Goal: Check status: Check status

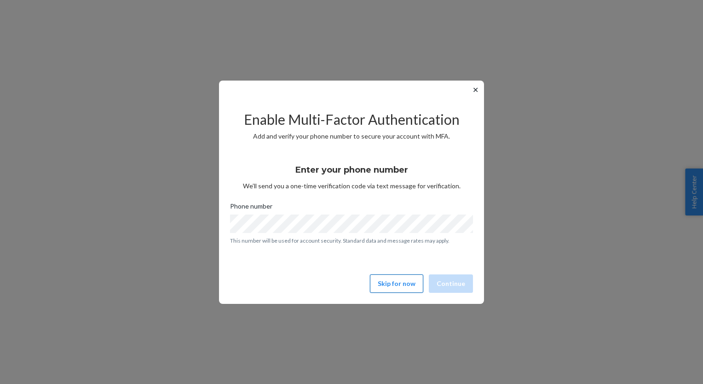
click at [405, 286] on button "Skip for now" at bounding box center [396, 283] width 53 height 18
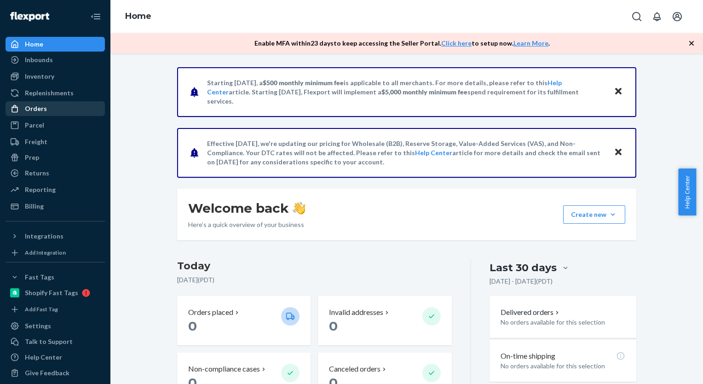
click at [46, 113] on div "Orders" at bounding box center [55, 108] width 98 height 13
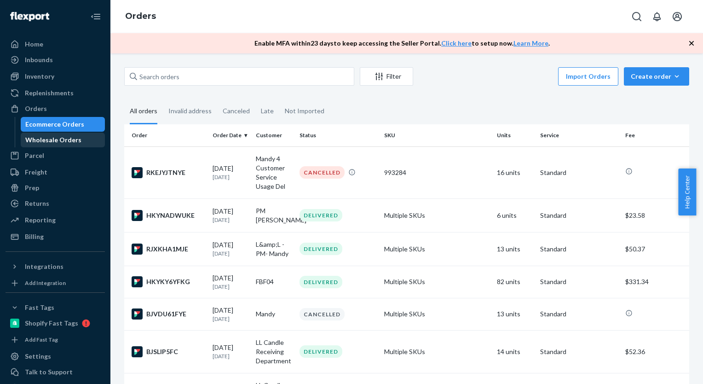
click at [52, 139] on div "Wholesale Orders" at bounding box center [53, 139] width 56 height 9
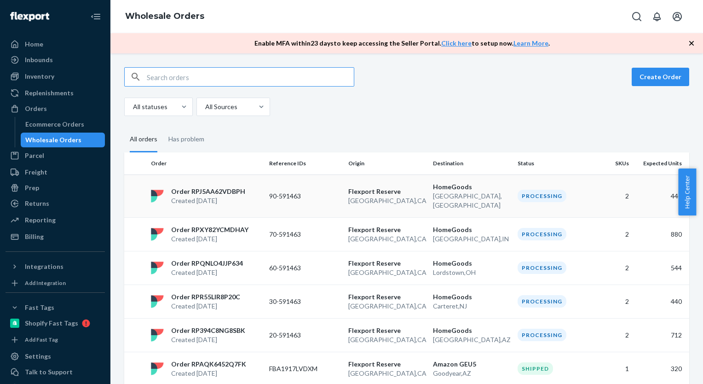
click at [229, 196] on p "Created [DATE]" at bounding box center [208, 200] width 74 height 9
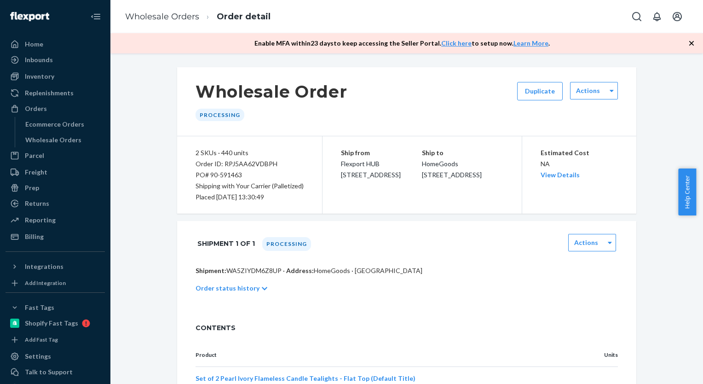
click at [132, 90] on div "Wholesale Order Processing Duplicate Actions 2 SKUs · 440 units Order ID: RPJ5A…" at bounding box center [406, 265] width 579 height 397
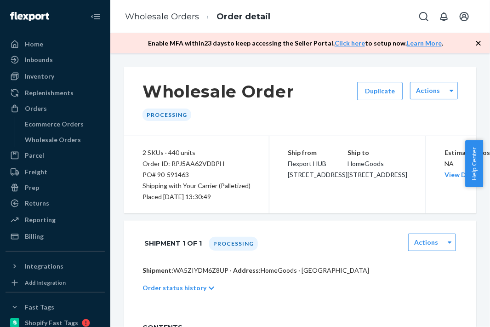
click at [226, 166] on div "Order ID: RPJ5AA62VDBPH" at bounding box center [197, 163] width 108 height 11
drag, startPoint x: 226, startPoint y: 160, endPoint x: 171, endPoint y: 161, distance: 55.7
click at [171, 161] on div "Order ID: RPJ5AA62VDBPH" at bounding box center [197, 163] width 108 height 11
copy div "RPJ5AA62VDBPH"
drag, startPoint x: 187, startPoint y: 294, endPoint x: 193, endPoint y: 293, distance: 5.7
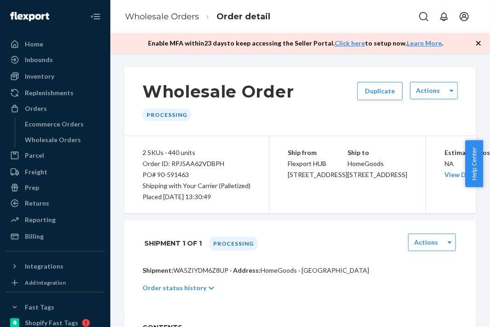
click at [187, 275] on p "Shipment: WA5ZIYDM6Z8UP · Address: HomeGoods · [GEOGRAPHIC_DATA]" at bounding box center [301, 270] width 316 height 9
drag, startPoint x: 230, startPoint y: 288, endPoint x: 175, endPoint y: 290, distance: 54.8
click at [175, 275] on p "Shipment: WA5ZIYDM6Z8UP · Address: HomeGoods · [GEOGRAPHIC_DATA]" at bounding box center [301, 270] width 316 height 9
copy p "WA5ZIYDM6Z8UP"
click at [63, 141] on div "Wholesale Orders" at bounding box center [53, 139] width 56 height 9
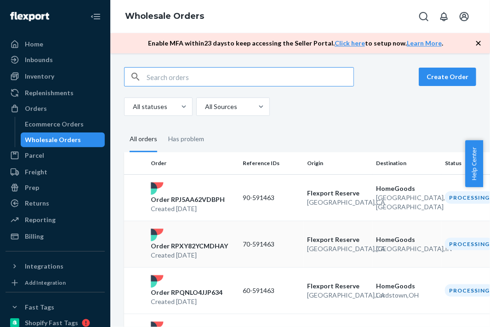
click at [205, 247] on p "Order RPXY82YCMDHAY" at bounding box center [189, 245] width 77 height 9
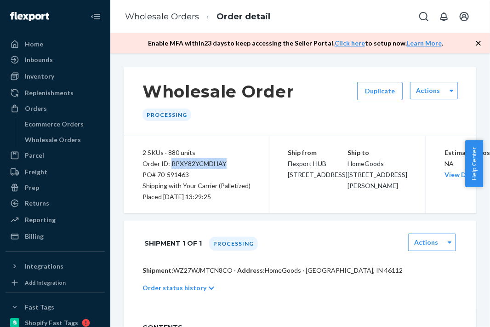
drag, startPoint x: 229, startPoint y: 164, endPoint x: 172, endPoint y: 164, distance: 56.6
click at [172, 164] on div "Order ID: RPXY82YCMDHAY" at bounding box center [197, 163] width 108 height 11
copy div "RPXY82YCMDHAY"
click at [224, 275] on p "Shipment: WZ27WJMTCN8CO · Address: HomeGoods · [GEOGRAPHIC_DATA], IN 46112" at bounding box center [301, 270] width 316 height 9
drag, startPoint x: 232, startPoint y: 291, endPoint x: 174, endPoint y: 292, distance: 58.4
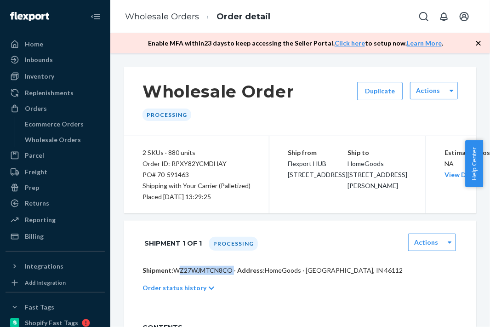
click at [174, 275] on p "Shipment: WZ27WJMTCN8CO · Address: HomeGoods · [GEOGRAPHIC_DATA], IN 46112" at bounding box center [301, 270] width 316 height 9
copy p "WZ27WJMTCN8CO"
click at [44, 139] on div "Wholesale Orders" at bounding box center [53, 139] width 56 height 9
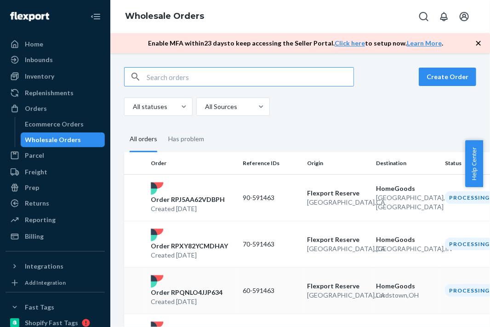
click at [176, 293] on p "Order RPQNLO4JJP634" at bounding box center [187, 292] width 72 height 9
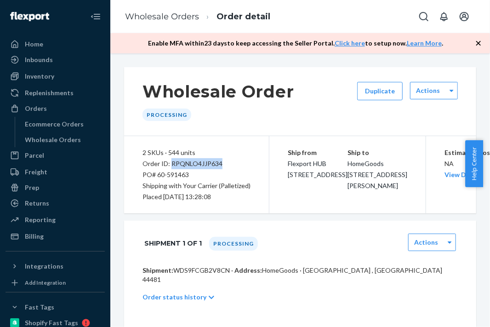
drag, startPoint x: 223, startPoint y: 163, endPoint x: 171, endPoint y: 162, distance: 52.4
click at [171, 162] on div "Order ID: RPQNLO4JJP634" at bounding box center [197, 163] width 108 height 11
copy div "RPQNLO4JJP634"
click at [235, 213] on div "2 SKUs · 544 units Order ID: RPQNLO4JJP634 PO# 60-591463 Shipping with Your Car…" at bounding box center [196, 174] width 145 height 77
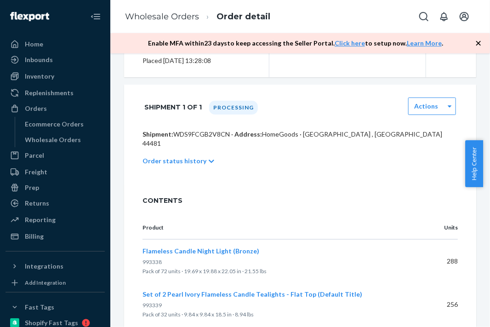
scroll to position [138, 0]
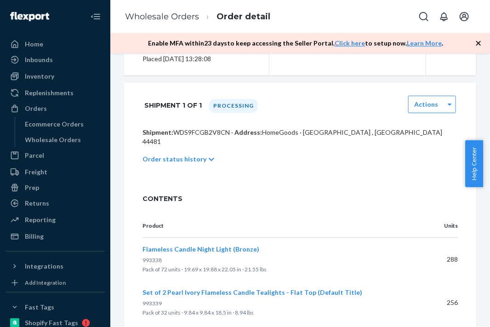
drag, startPoint x: 229, startPoint y: 165, endPoint x: 172, endPoint y: 166, distance: 57.0
click at [172, 146] on p "Shipment: WDS9FCGB2V8CN · Address: HomeGoods · [GEOGRAPHIC_DATA] , [GEOGRAPHIC_…" at bounding box center [301, 137] width 316 height 18
copy p "WDS9FCGB2V8CN"
click at [58, 137] on div "Wholesale Orders" at bounding box center [53, 139] width 56 height 9
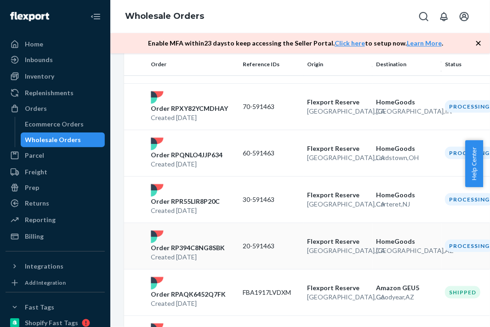
scroll to position [138, 0]
click at [196, 200] on p "Order RPR55LIR8P20C" at bounding box center [185, 200] width 69 height 9
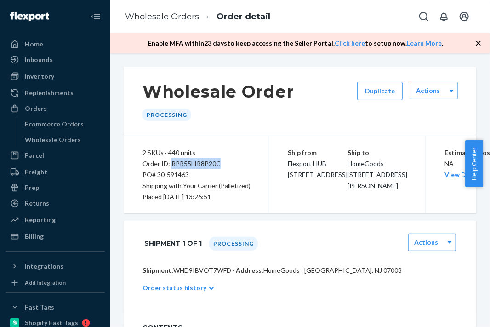
drag, startPoint x: 227, startPoint y: 162, endPoint x: 171, endPoint y: 163, distance: 56.1
click at [171, 163] on div "Order ID: RPR55LIR8P20C" at bounding box center [197, 163] width 108 height 11
drag, startPoint x: 171, startPoint y: 163, endPoint x: 186, endPoint y: 164, distance: 14.7
copy div "RPR55LIR8P20C"
click at [180, 205] on div "2 SKUs · 440 units Order ID: RPR55LIR8P20C PO# 30-591463 Shipping with Your Car…" at bounding box center [196, 174] width 145 height 77
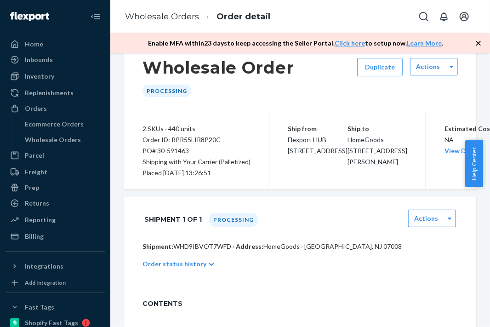
scroll to position [92, 0]
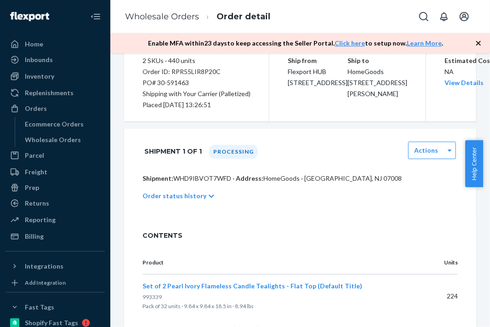
click at [210, 183] on p "Shipment: WHD9IBVOT7WFD · Address: HomeGoods · [GEOGRAPHIC_DATA], NJ 07008" at bounding box center [301, 178] width 316 height 9
copy p "WHD9IBVOT7WFD"
click at [61, 136] on div "Wholesale Orders" at bounding box center [53, 139] width 56 height 9
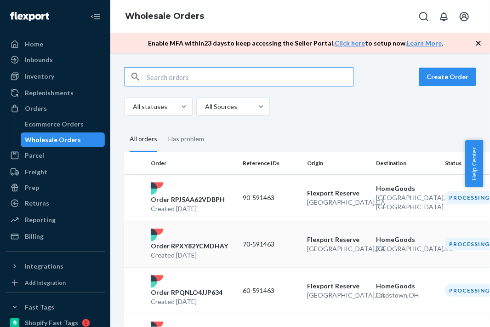
scroll to position [138, 0]
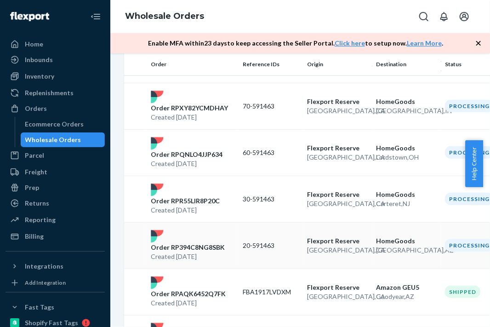
click at [199, 247] on p "Order RP394C8NG8SBK" at bounding box center [188, 247] width 74 height 9
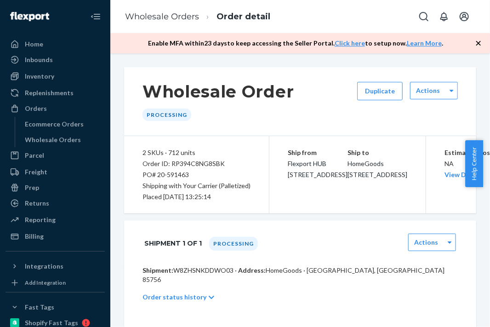
click at [216, 160] on div "Order ID: RP394C8NG8SBK" at bounding box center [197, 163] width 108 height 11
copy div "RP394C8NG8SBK"
click at [224, 136] on div "2 SKUs · 712 units Order ID: RP394C8NG8SBK PO# 20-591463 Shipping with Your Car…" at bounding box center [196, 174] width 145 height 77
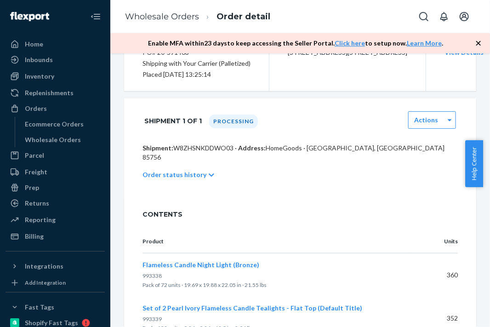
scroll to position [42, 0]
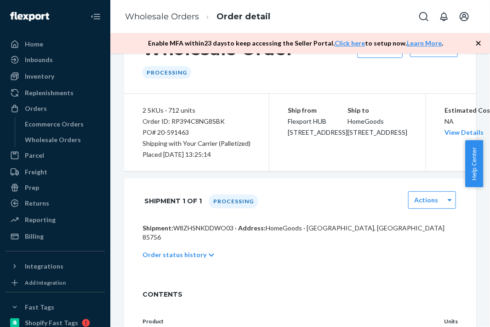
click at [222, 242] on p "Shipment: W8ZHSNKDDWO03 · Address: HomeGoods · [GEOGRAPHIC_DATA], [GEOGRAPHIC_D…" at bounding box center [301, 233] width 316 height 18
copy p "W8ZHSNKDDWO03"
